Goal: Task Accomplishment & Management: Manage account settings

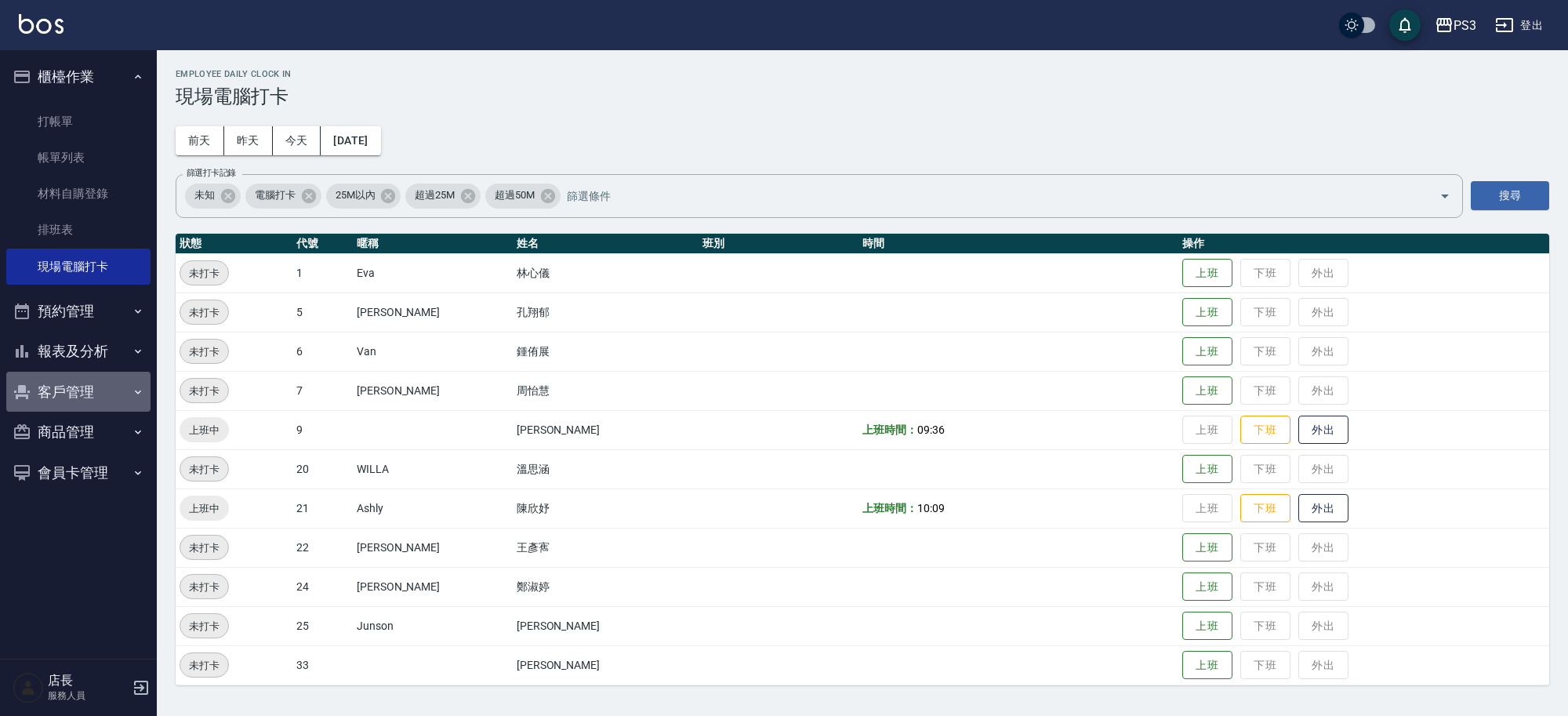
click at [114, 387] on button "客戶管理" at bounding box center [78, 391] width 144 height 41
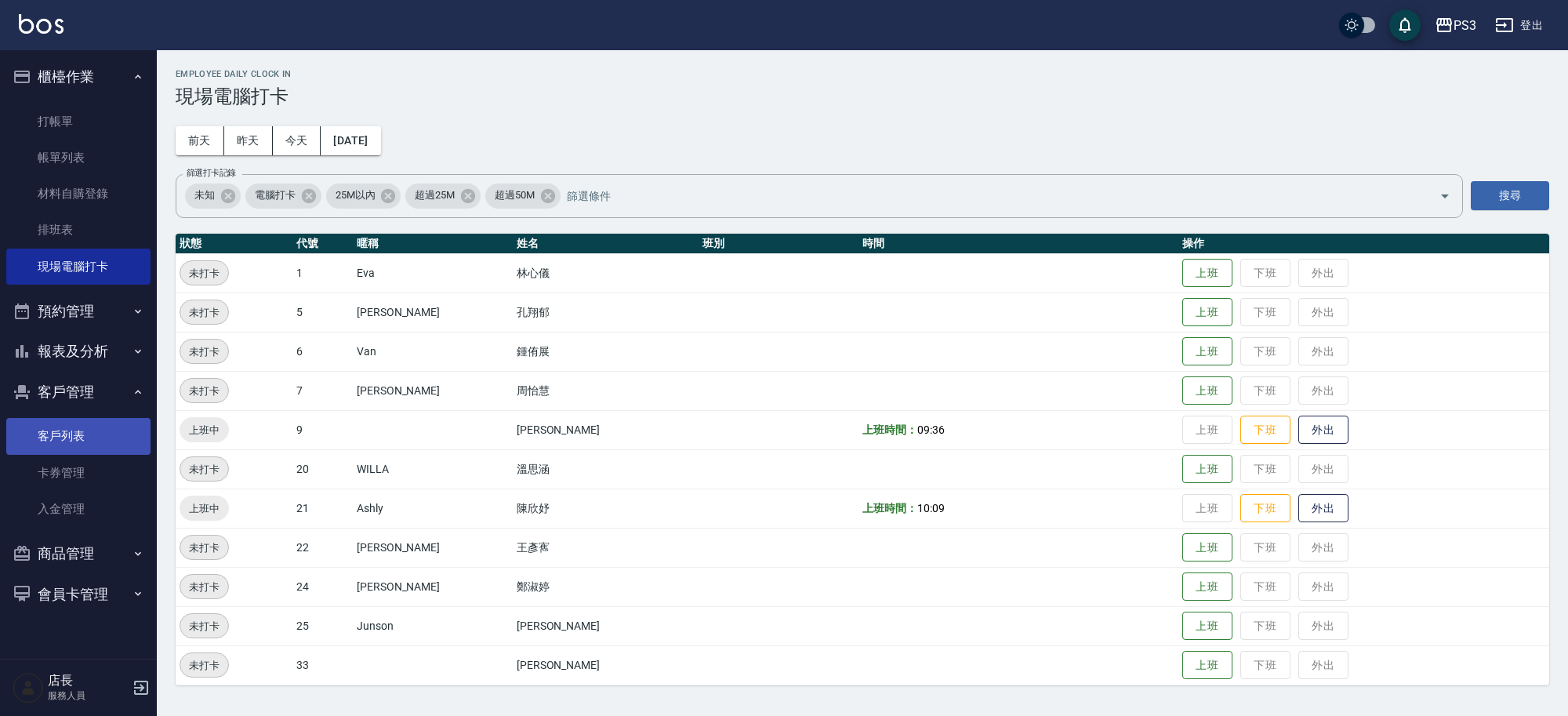
click at [119, 427] on link "客戶列表" at bounding box center [78, 436] width 144 height 36
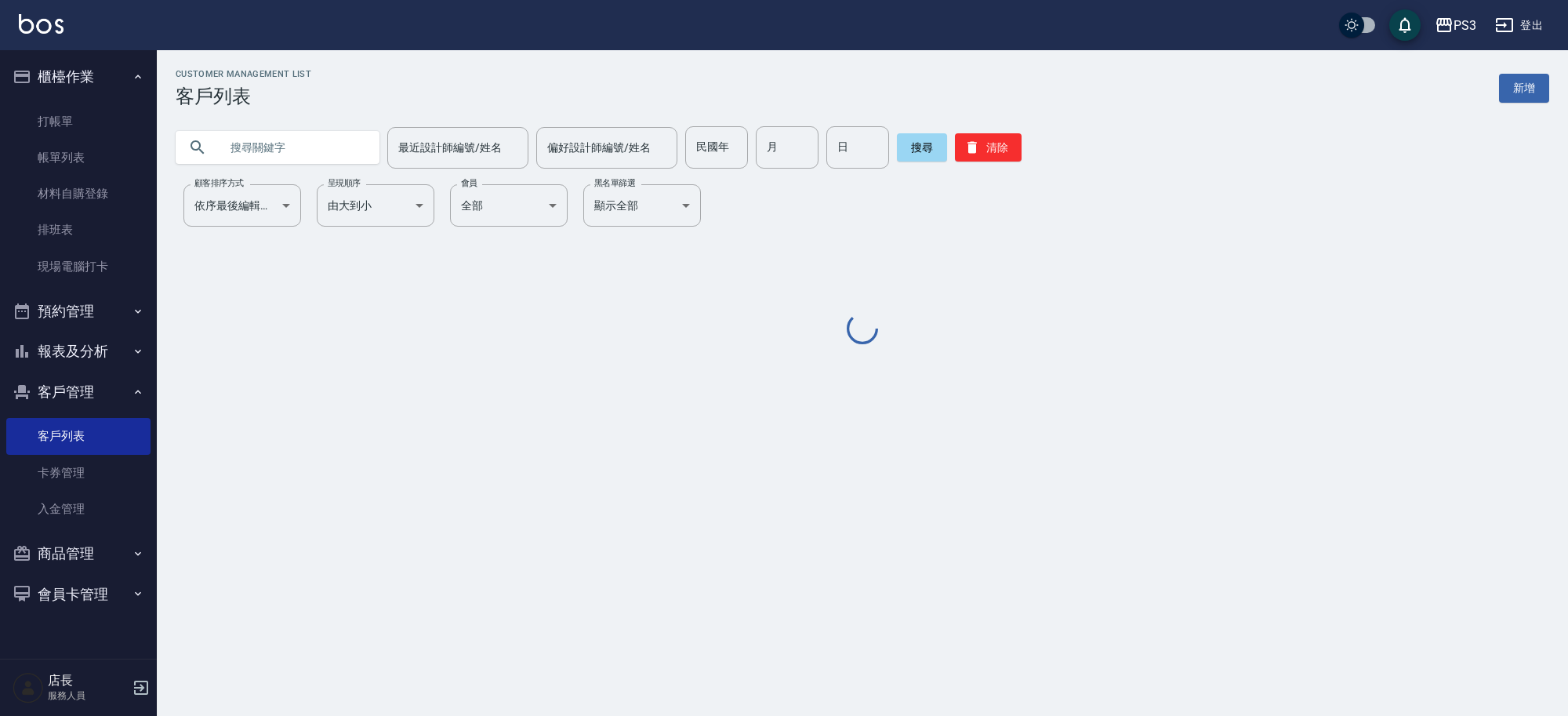
click at [342, 136] on input "text" at bounding box center [293, 147] width 147 height 42
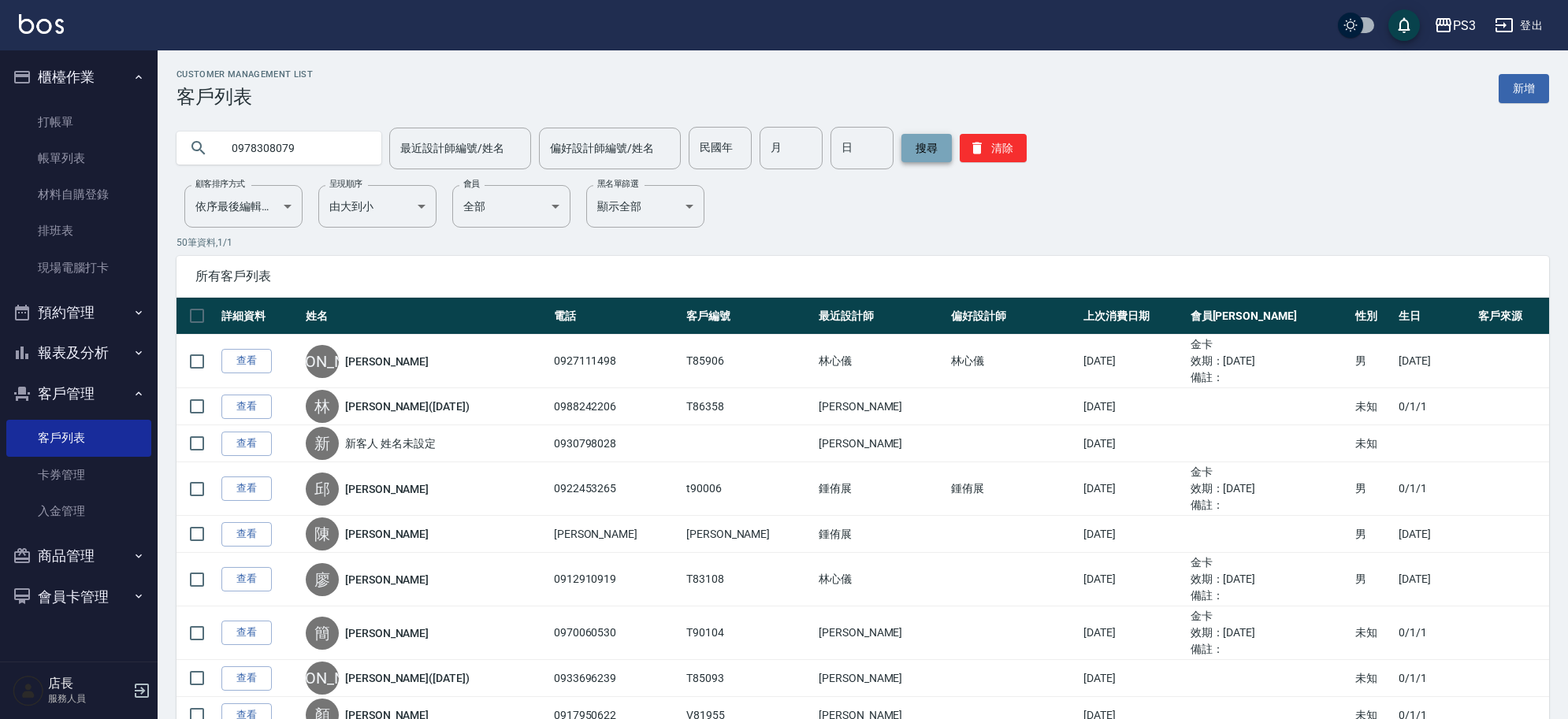
type input "0978308079"
click at [930, 148] on button "搜尋" at bounding box center [927, 148] width 50 height 28
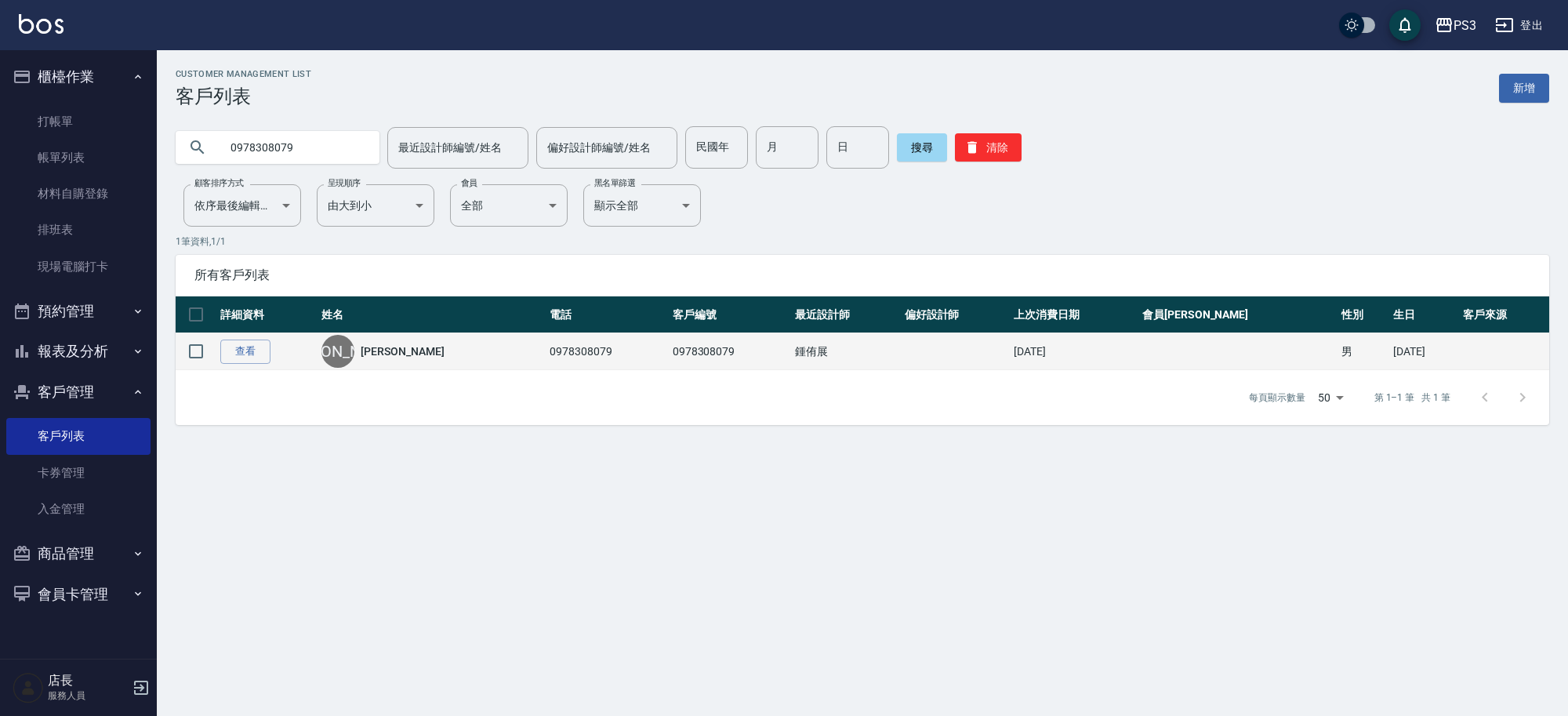
click at [883, 345] on td "鍾侑展" at bounding box center [846, 351] width 109 height 37
click at [261, 350] on link "查看" at bounding box center [245, 352] width 50 height 25
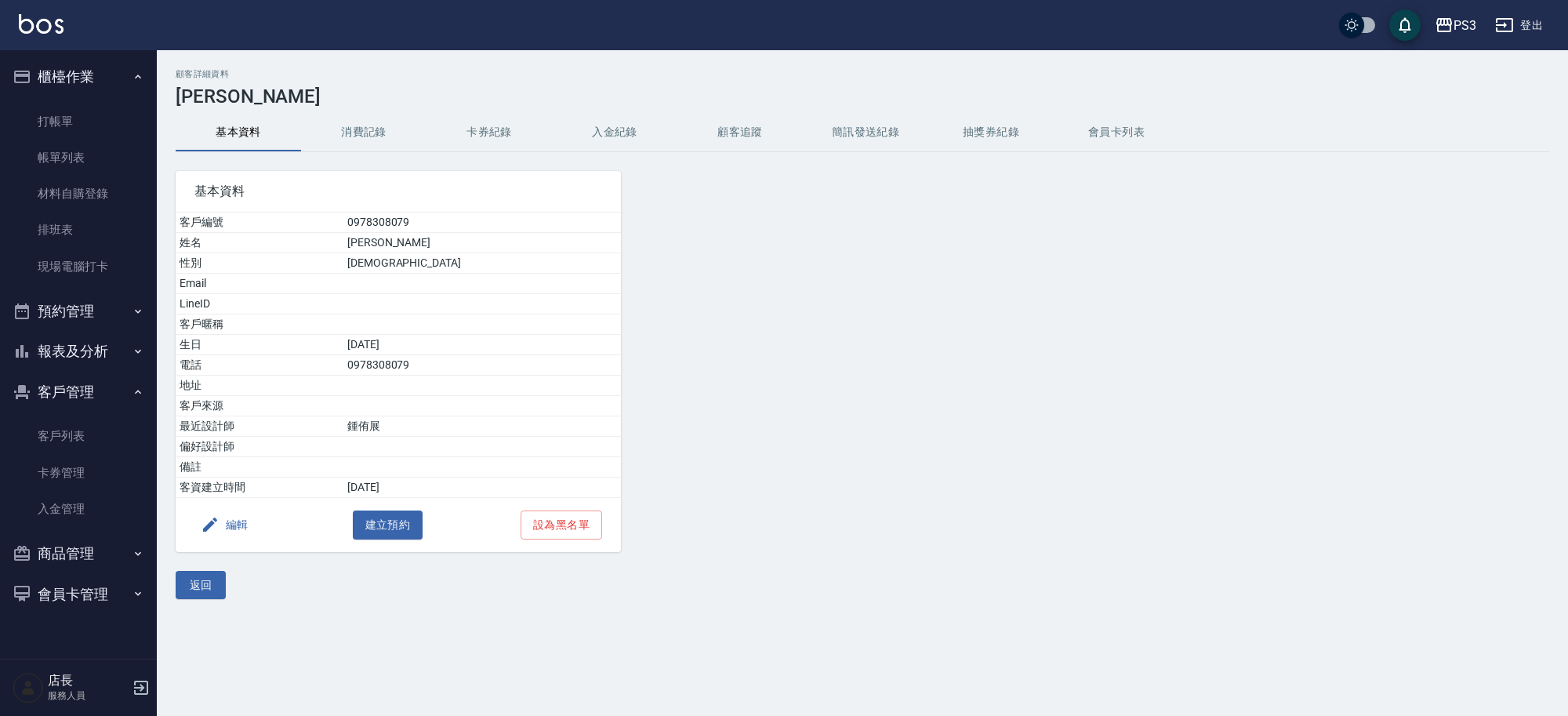
click at [355, 120] on button "消費記錄" at bounding box center [363, 133] width 125 height 38
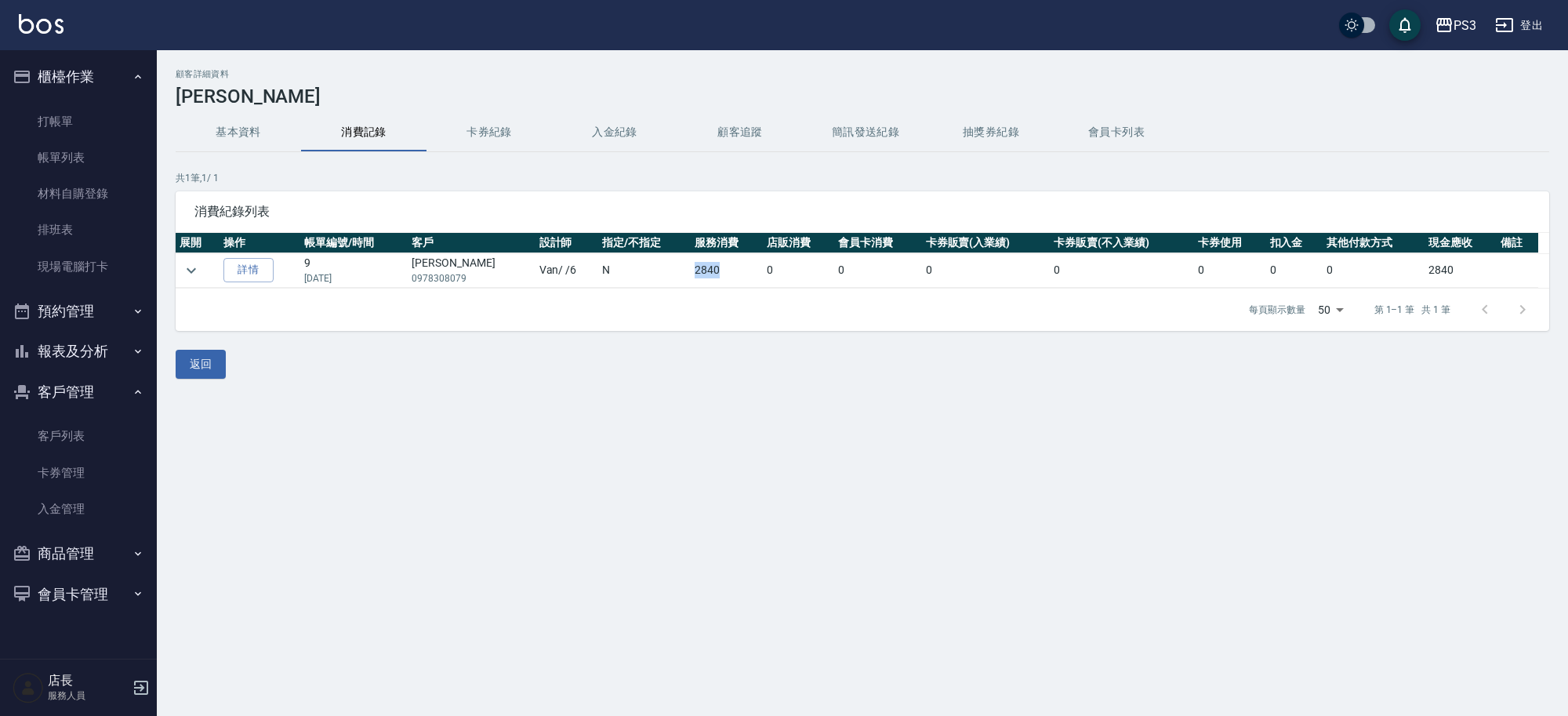
drag, startPoint x: 668, startPoint y: 268, endPoint x: 700, endPoint y: 279, distance: 33.8
click at [700, 279] on td "2840" at bounding box center [727, 271] width 73 height 35
click at [698, 329] on div "每頁顯示數量 50 50 第 1–1 筆 共 1 筆" at bounding box center [862, 309] width 1374 height 42
click at [520, 130] on button "卡券紀錄" at bounding box center [488, 133] width 125 height 38
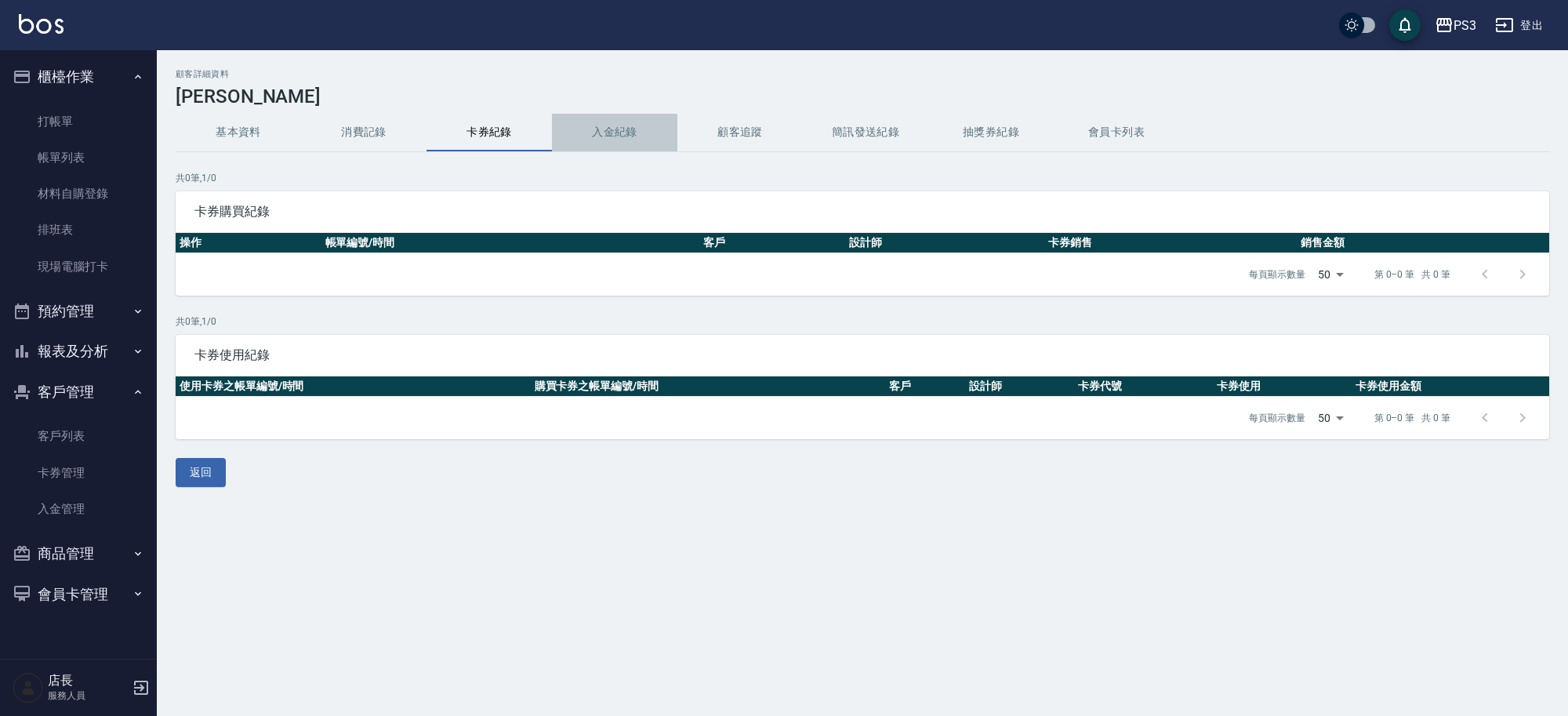
click at [627, 149] on button "入金紀錄" at bounding box center [615, 133] width 125 height 38
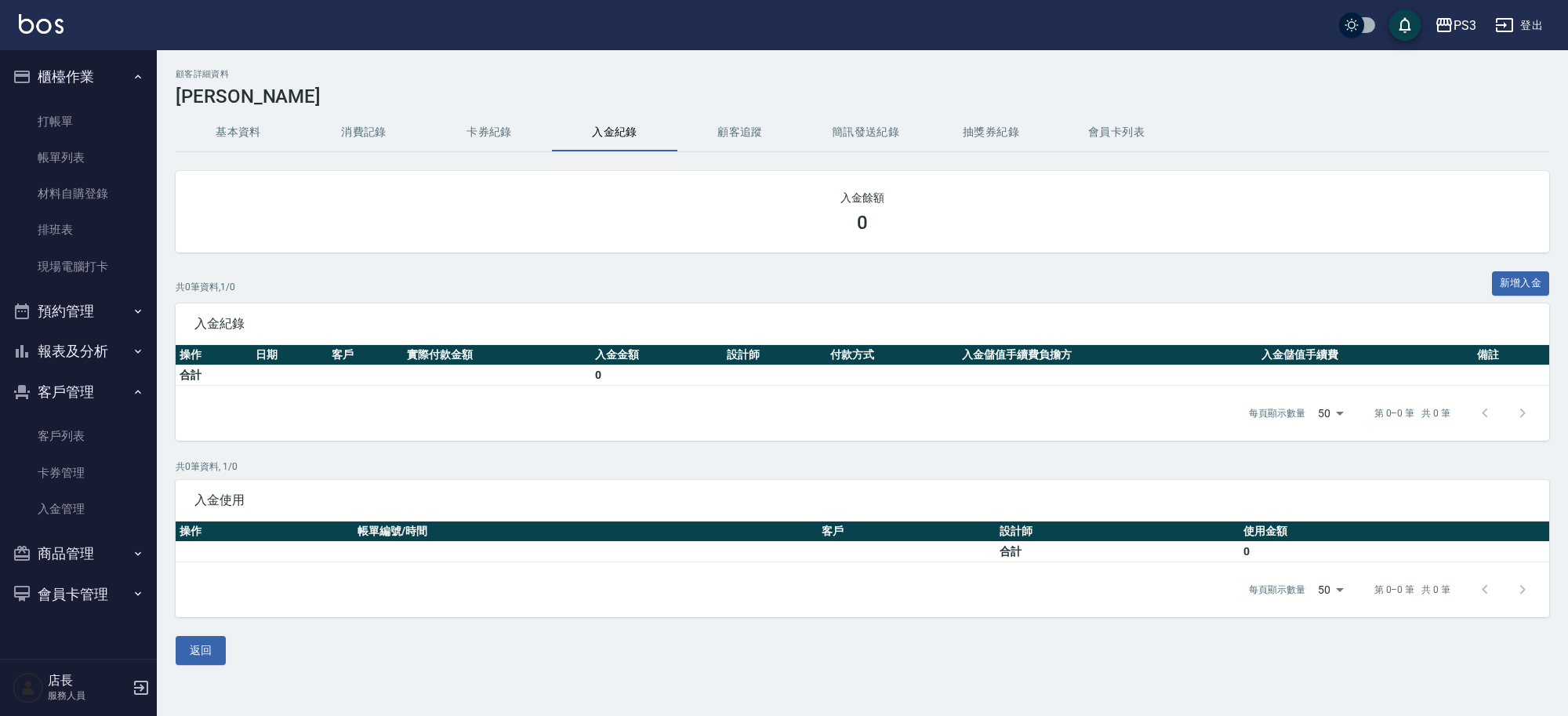
click at [734, 138] on button "顧客追蹤" at bounding box center [740, 133] width 125 height 38
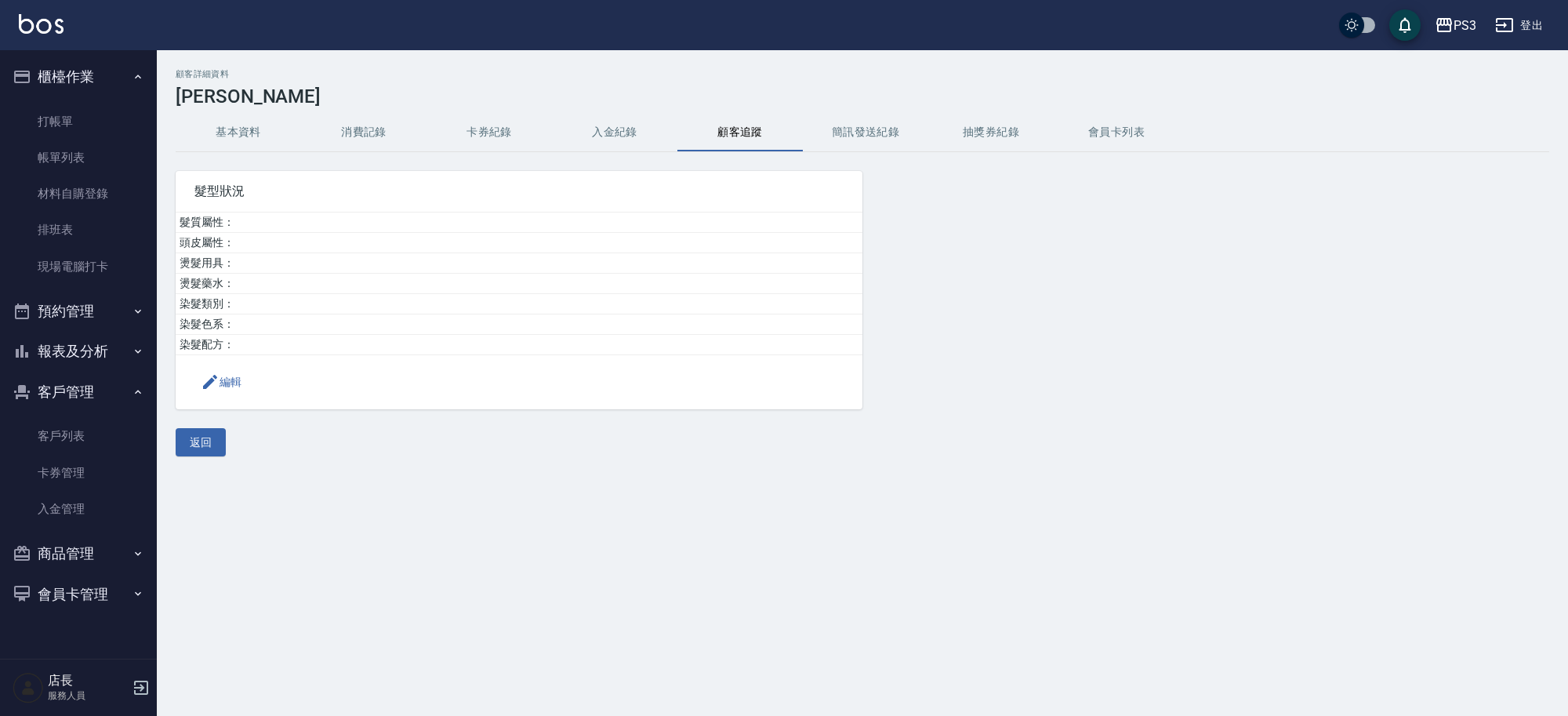
click at [372, 126] on button "消費記錄" at bounding box center [363, 133] width 125 height 38
